Goal: Task Accomplishment & Management: Use online tool/utility

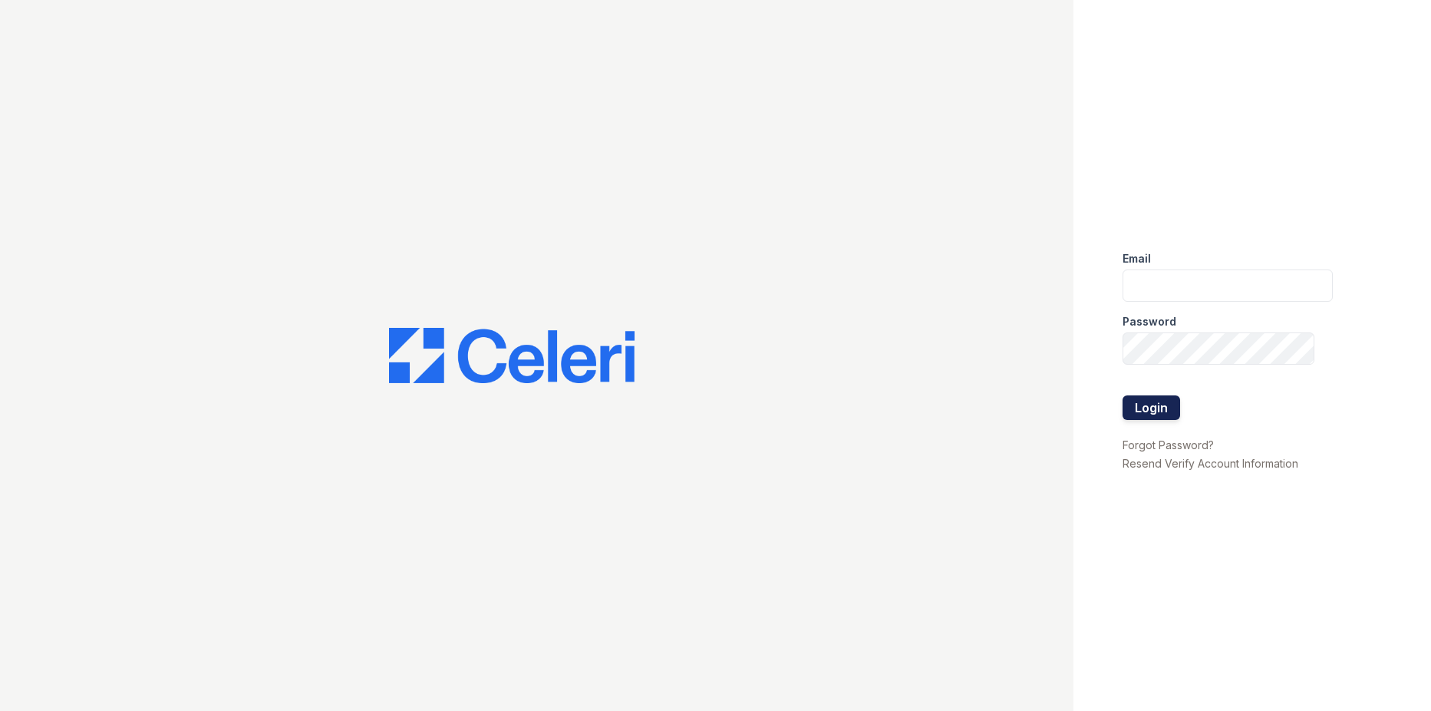
type input "emorales@trinity-pm.com"
click at [1142, 407] on button "Login" at bounding box center [1152, 407] width 58 height 25
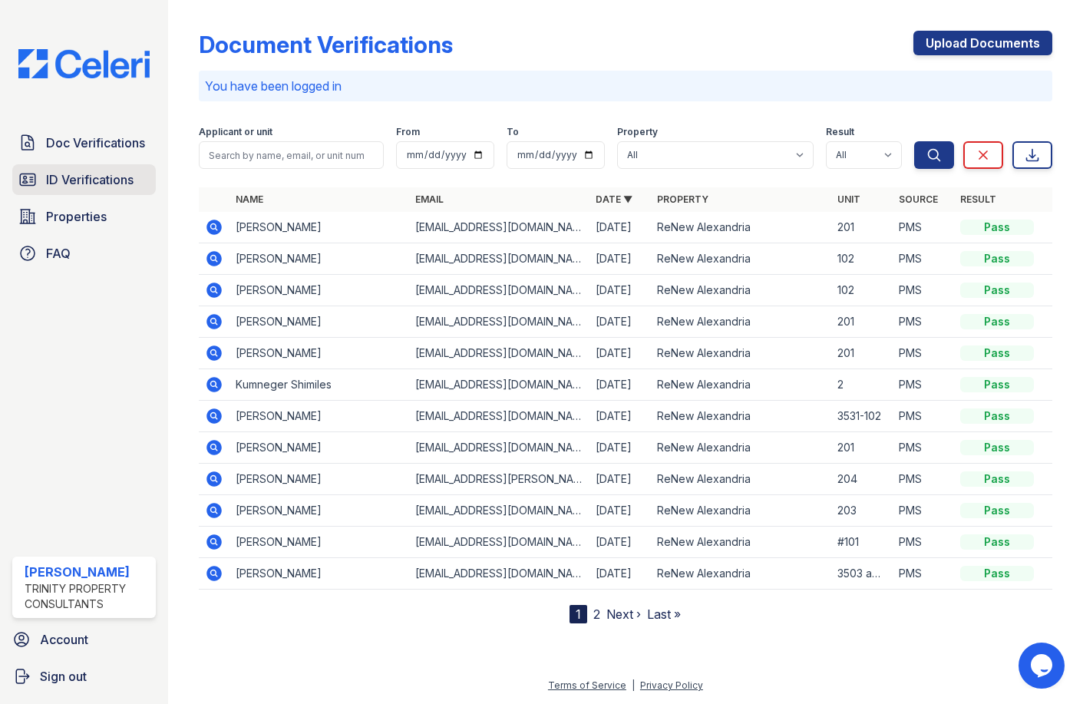
click at [91, 183] on span "ID Verifications" at bounding box center [89, 179] width 87 height 18
